Goal: Transaction & Acquisition: Purchase product/service

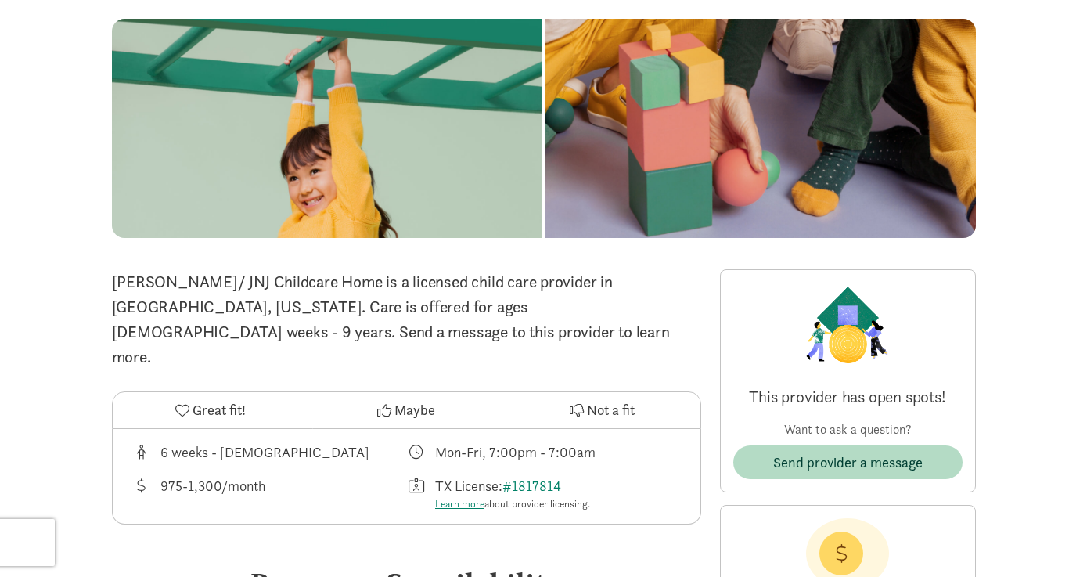
scroll to position [466, 0]
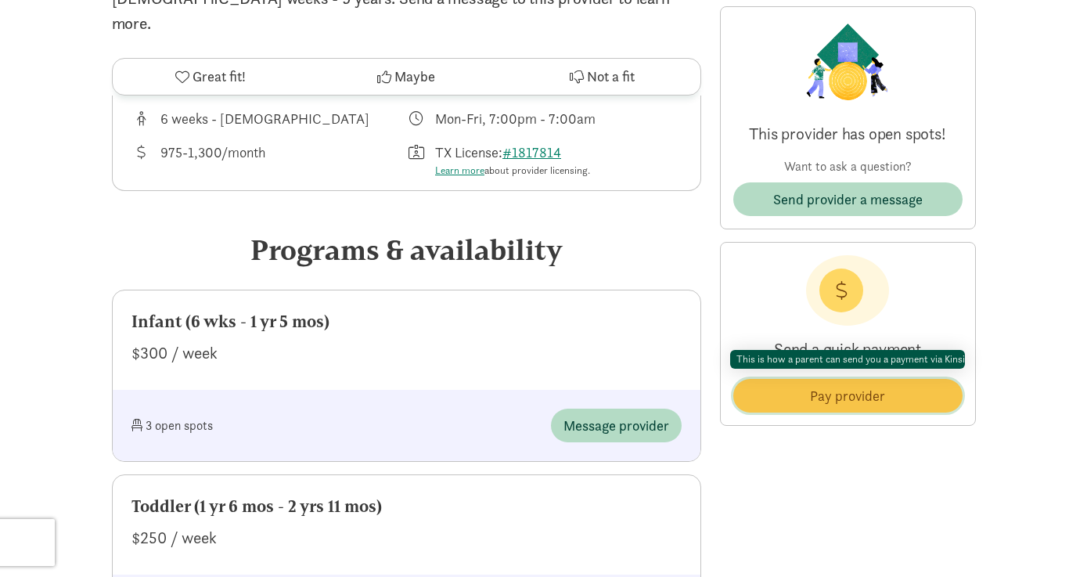
click at [869, 390] on span "Pay provider" at bounding box center [847, 395] width 75 height 21
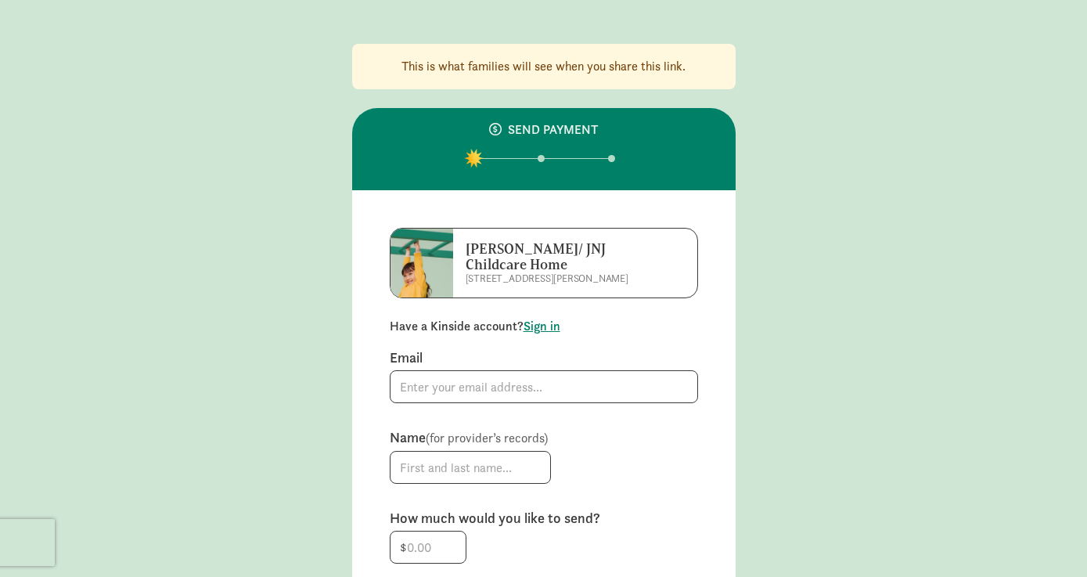
scroll to position [466, 0]
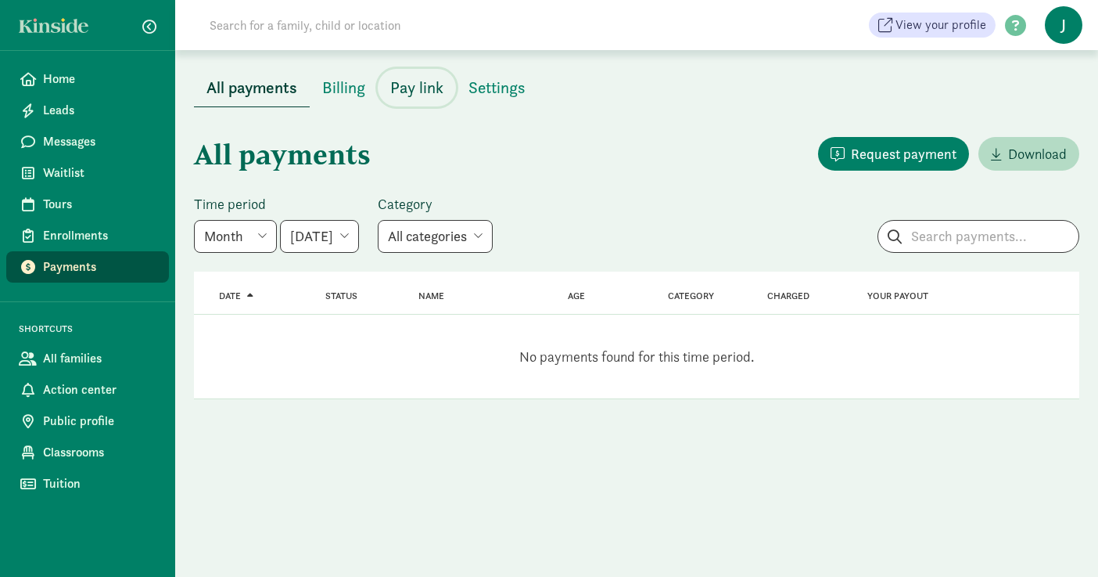
click at [418, 94] on span "Pay link" at bounding box center [416, 87] width 53 height 25
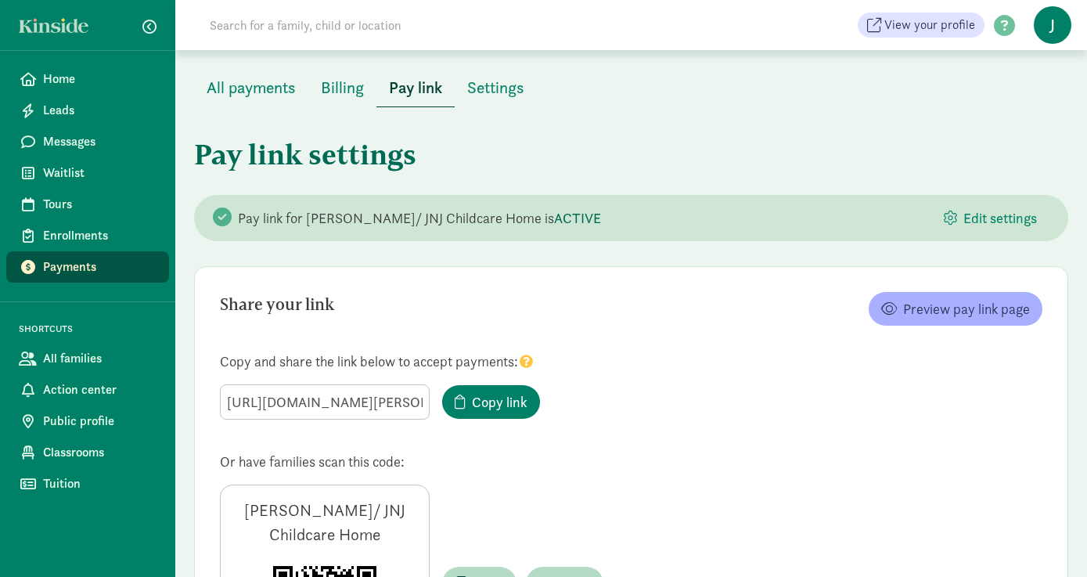
scroll to position [137, 0]
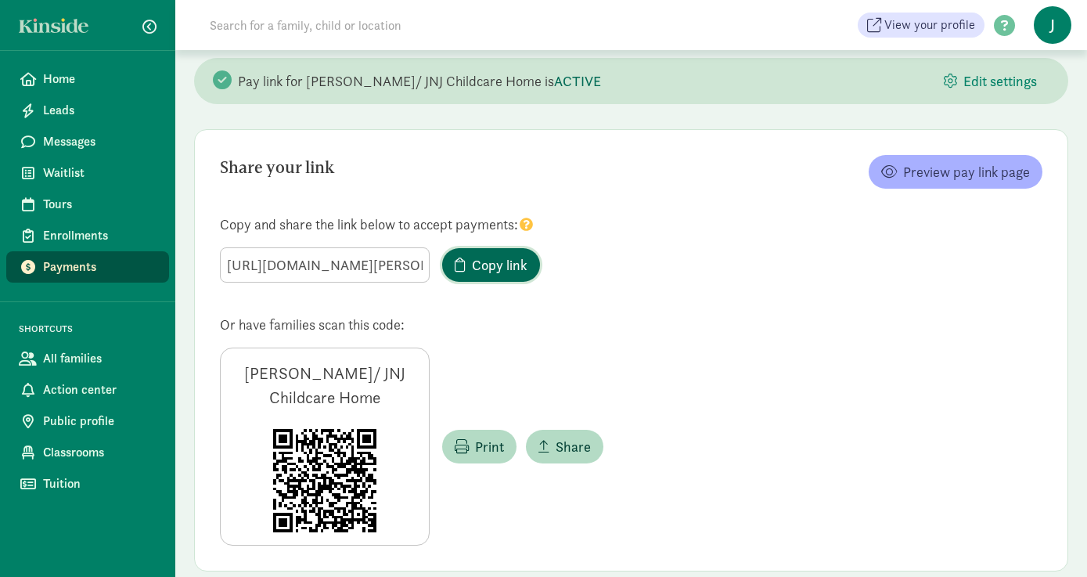
click at [486, 262] on span "Copy link" at bounding box center [500, 264] width 56 height 21
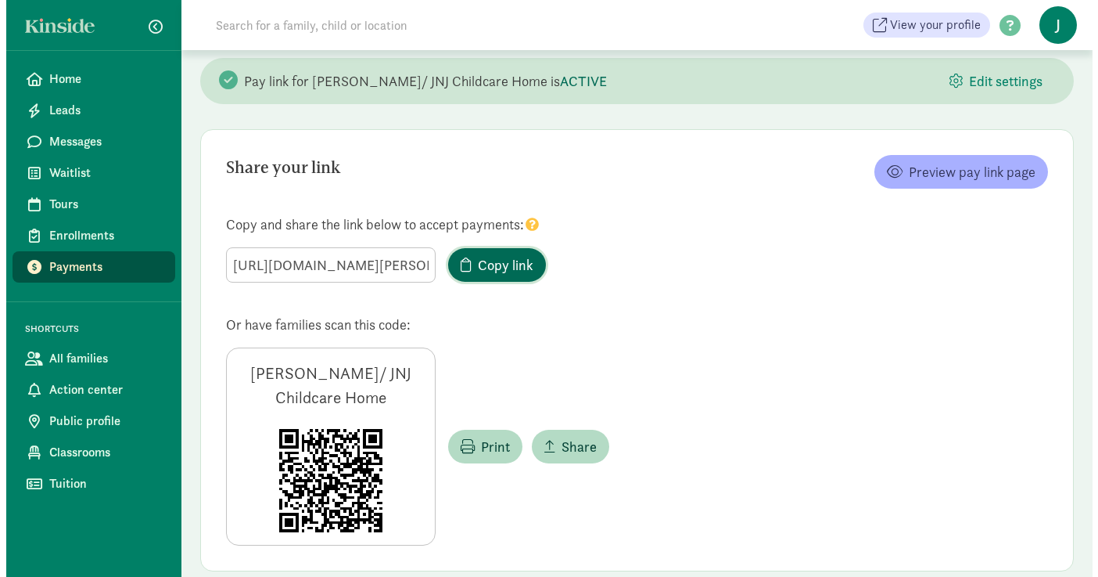
scroll to position [149, 0]
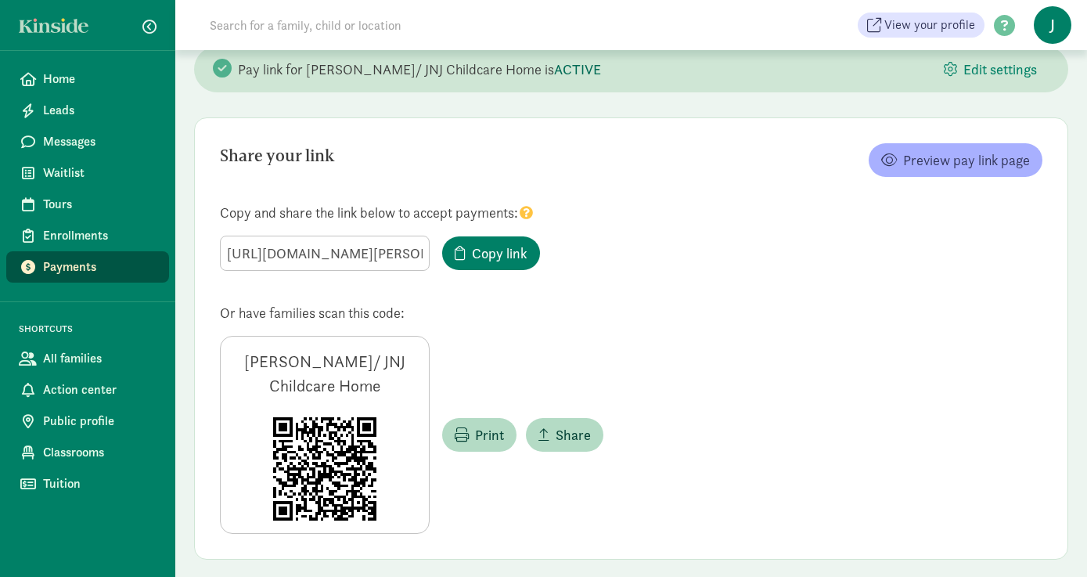
drag, startPoint x: 279, startPoint y: 354, endPoint x: 365, endPoint y: 491, distance: 161.3
click at [365, 495] on div "[PERSON_NAME]/ JNJ Childcare Home" at bounding box center [325, 435] width 210 height 198
click at [505, 348] on div "[PERSON_NAME]/ JNJ Childcare Home Print Share" at bounding box center [631, 435] width 822 height 198
click at [490, 440] on span "Print" at bounding box center [489, 434] width 29 height 21
